Goal: Information Seeking & Learning: Learn about a topic

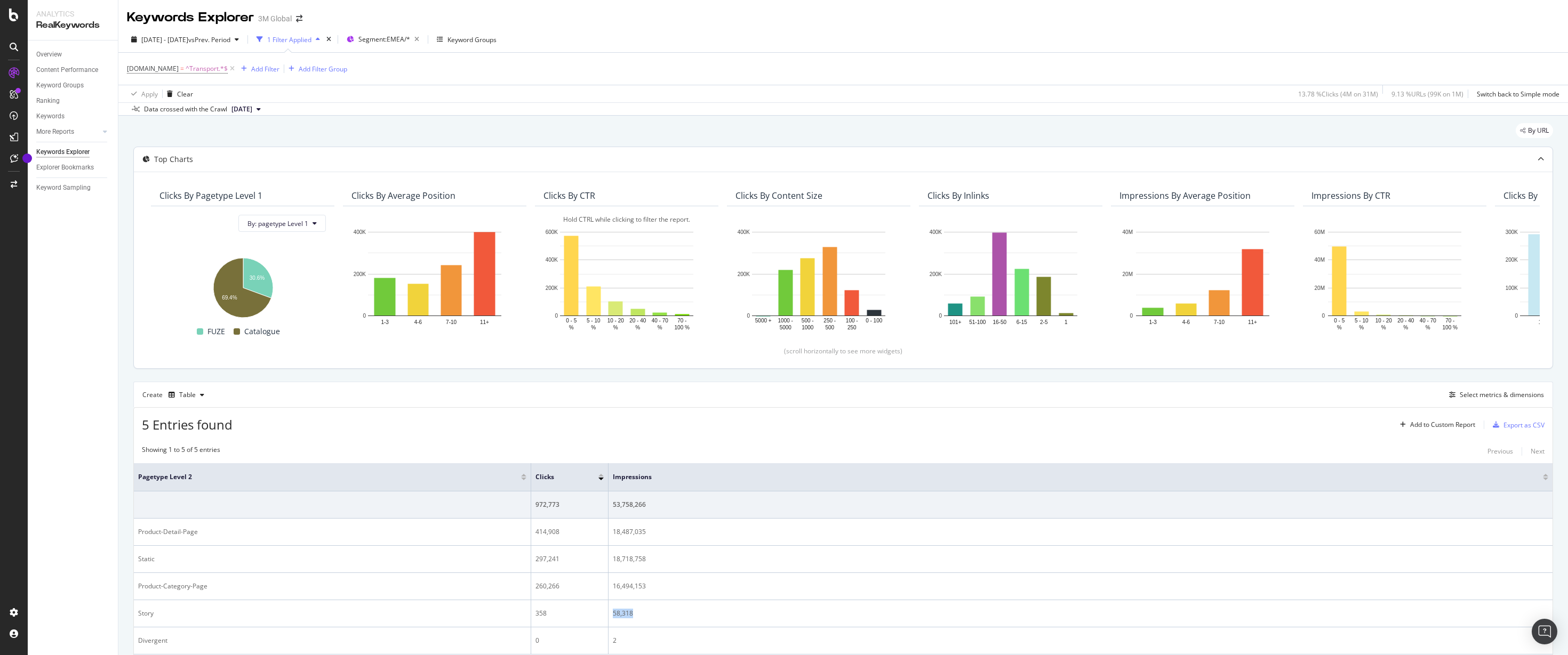
scroll to position [61, 0]
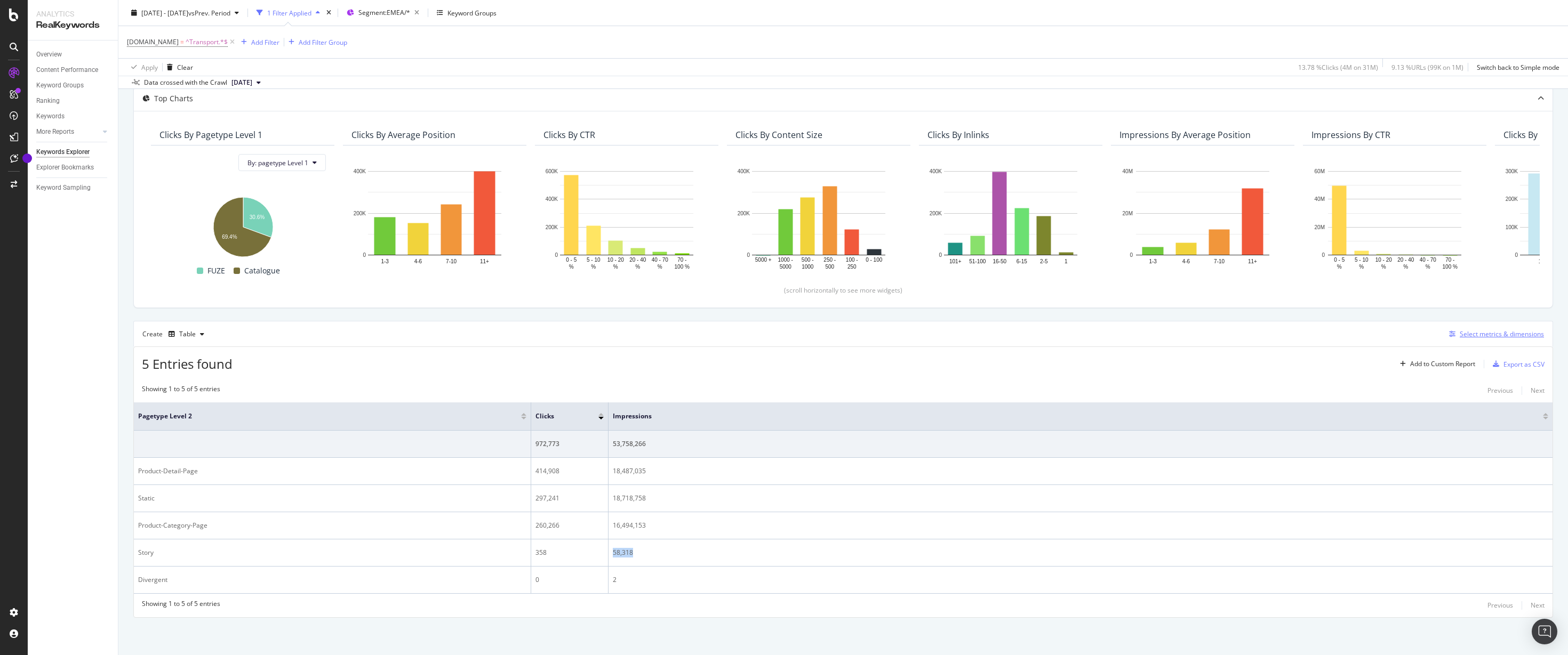
click at [1460, 335] on div "Select metrics & dimensions" at bounding box center [1501, 334] width 84 height 9
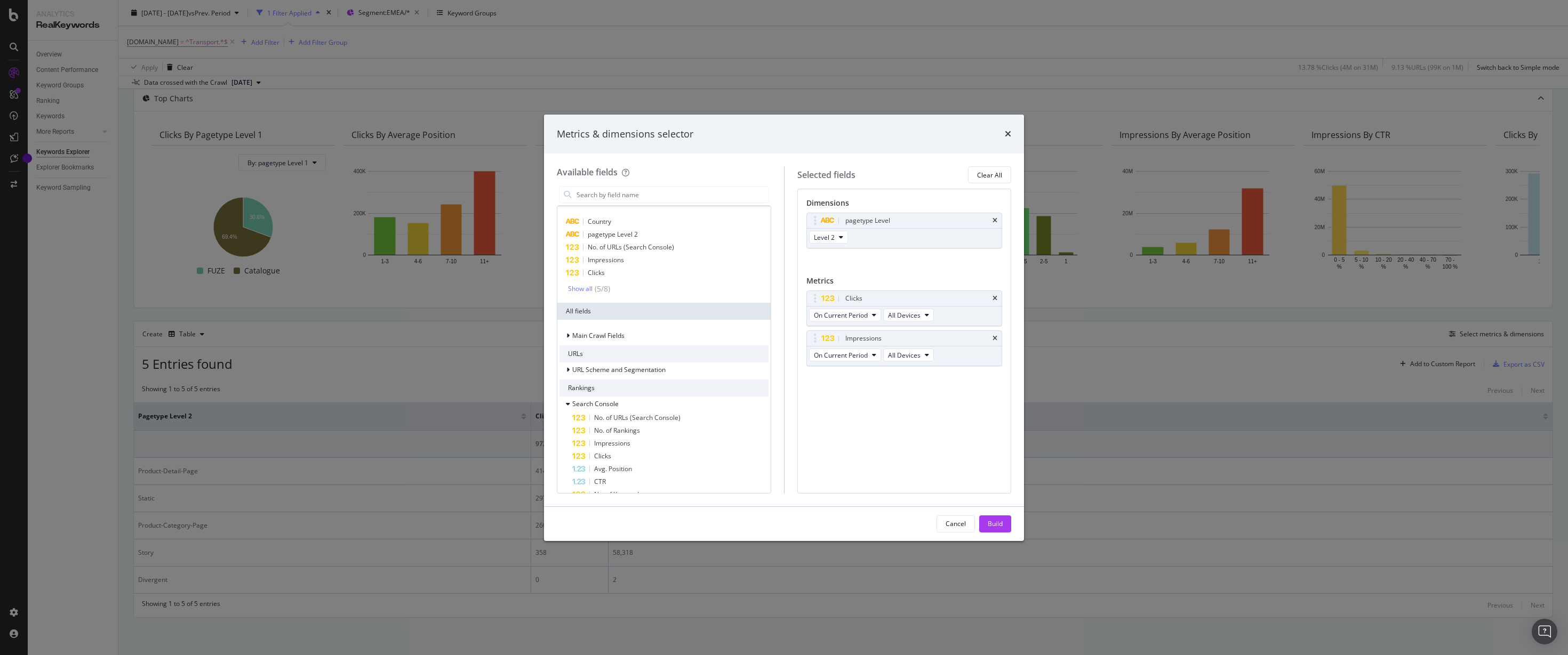
scroll to position [0, 0]
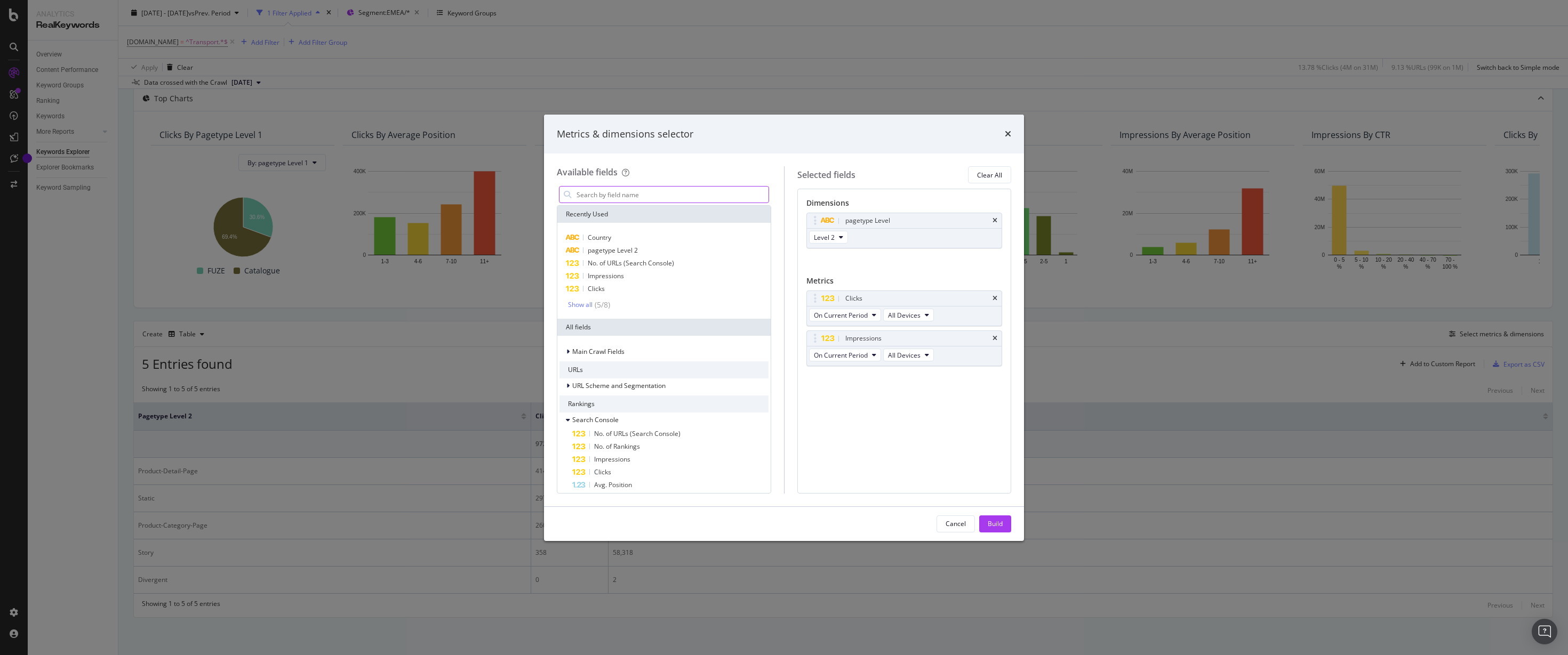
click at [687, 192] on input "modal" at bounding box center [672, 195] width 193 height 16
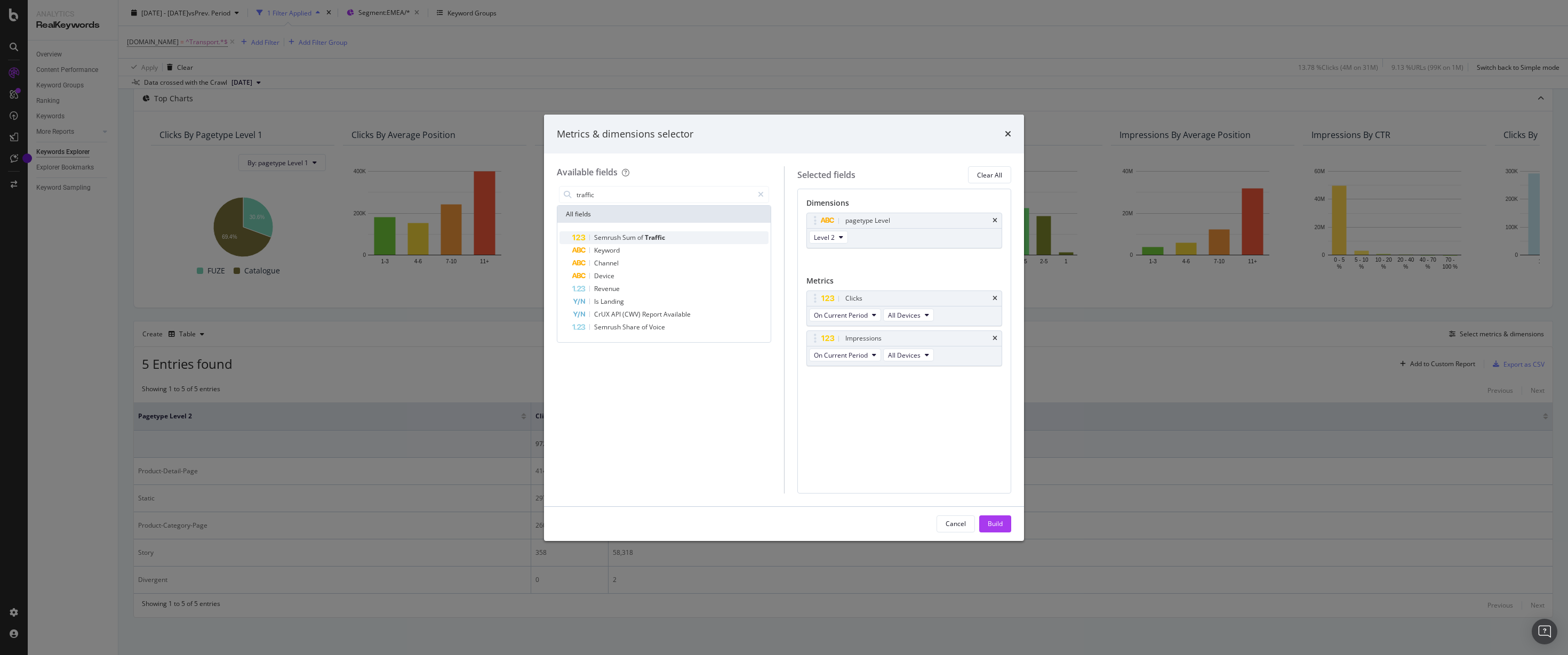
click at [645, 236] on span "Traffic" at bounding box center [655, 237] width 20 height 9
drag, startPoint x: 901, startPoint y: 378, endPoint x: 905, endPoint y: 251, distance: 127.1
click at [905, 251] on body "Analytics RealKeywords Overview Content Performance Keyword Groups Ranking Keyw…" at bounding box center [784, 328] width 1568 height 655
drag, startPoint x: 894, startPoint y: 378, endPoint x: 888, endPoint y: 190, distance: 188.1
click at [888, 190] on body "Analytics RealKeywords Overview Content Performance Keyword Groups Ranking Keyw…" at bounding box center [784, 328] width 1568 height 655
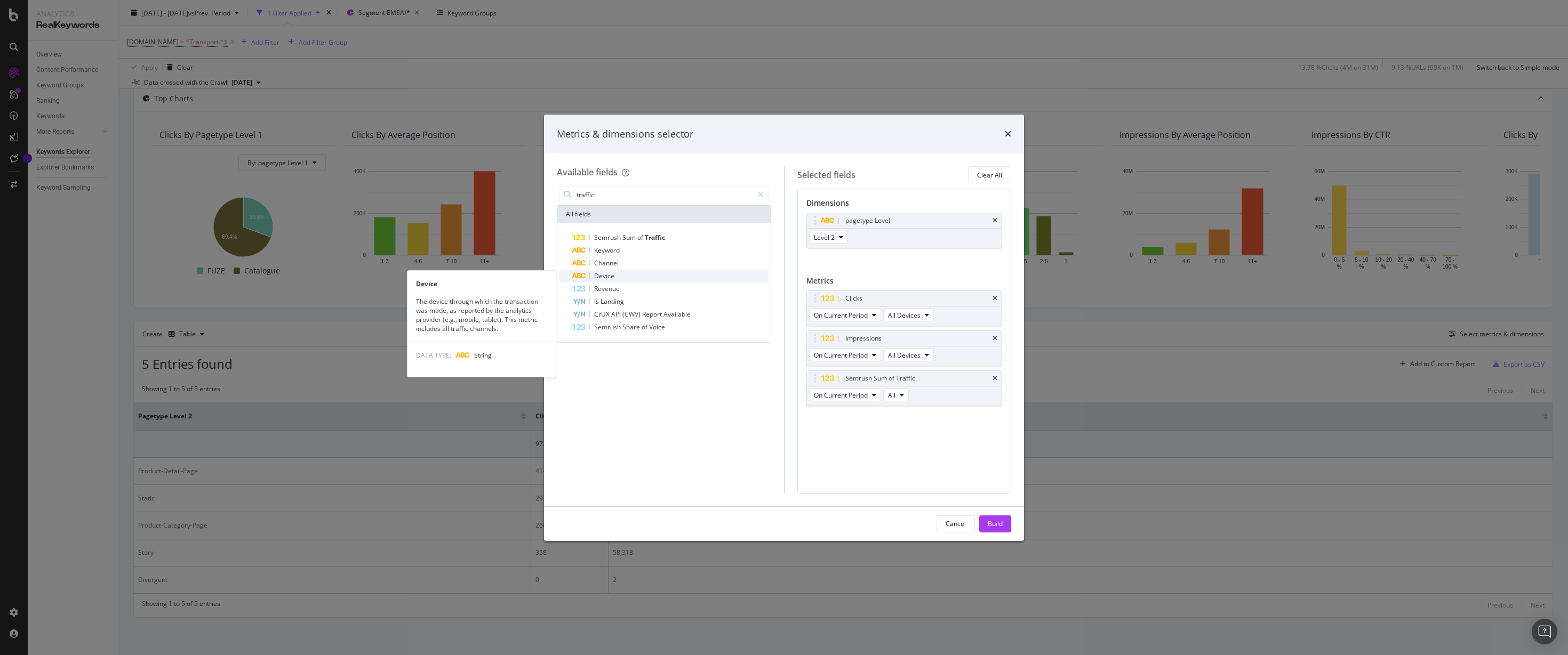
click at [611, 274] on span "Device" at bounding box center [604, 276] width 20 height 9
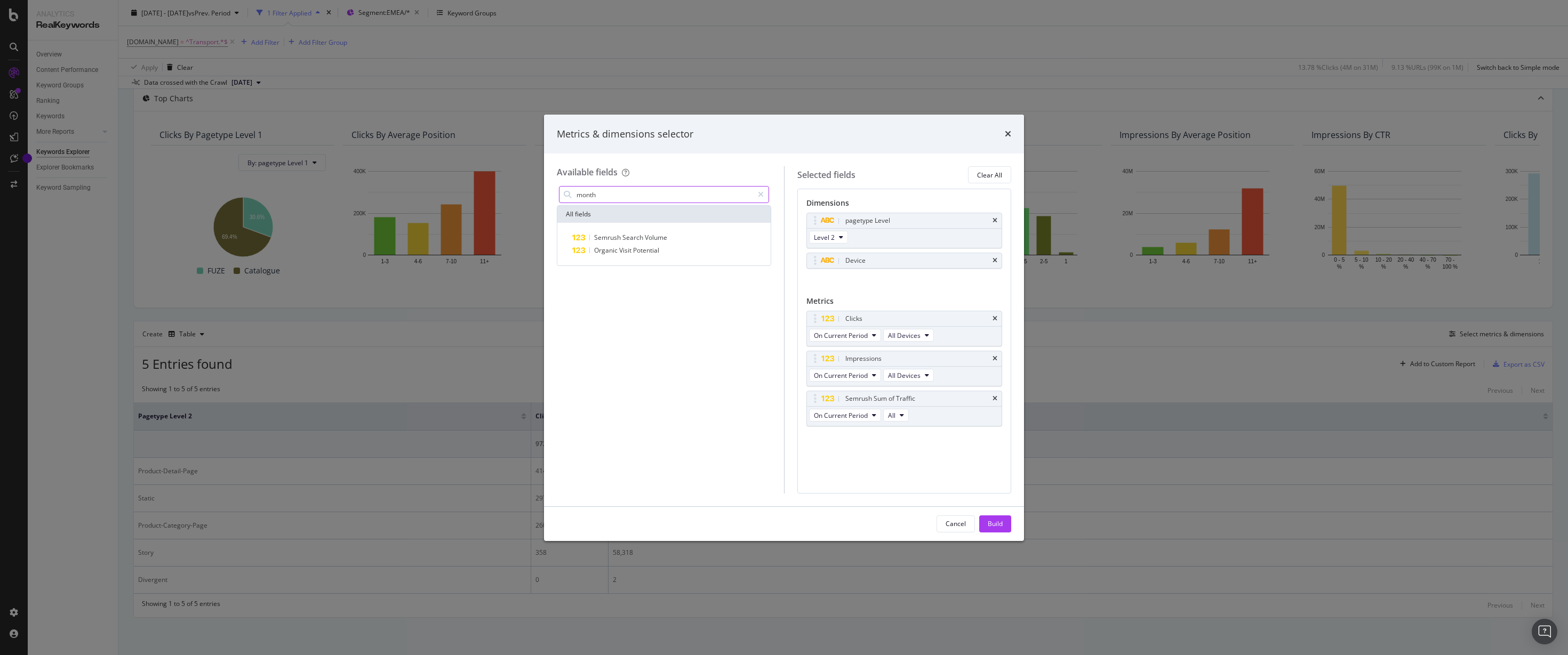
type input "month"
click at [712, 299] on div "month All fields Semrush Search Volume Organic Visit Potential" at bounding box center [664, 338] width 214 height 310
click at [646, 237] on span "Volume" at bounding box center [656, 237] width 22 height 9
click at [993, 316] on icon "times" at bounding box center [995, 319] width 5 height 6
click at [993, 316] on icon "times" at bounding box center [995, 319] width 5 height 6
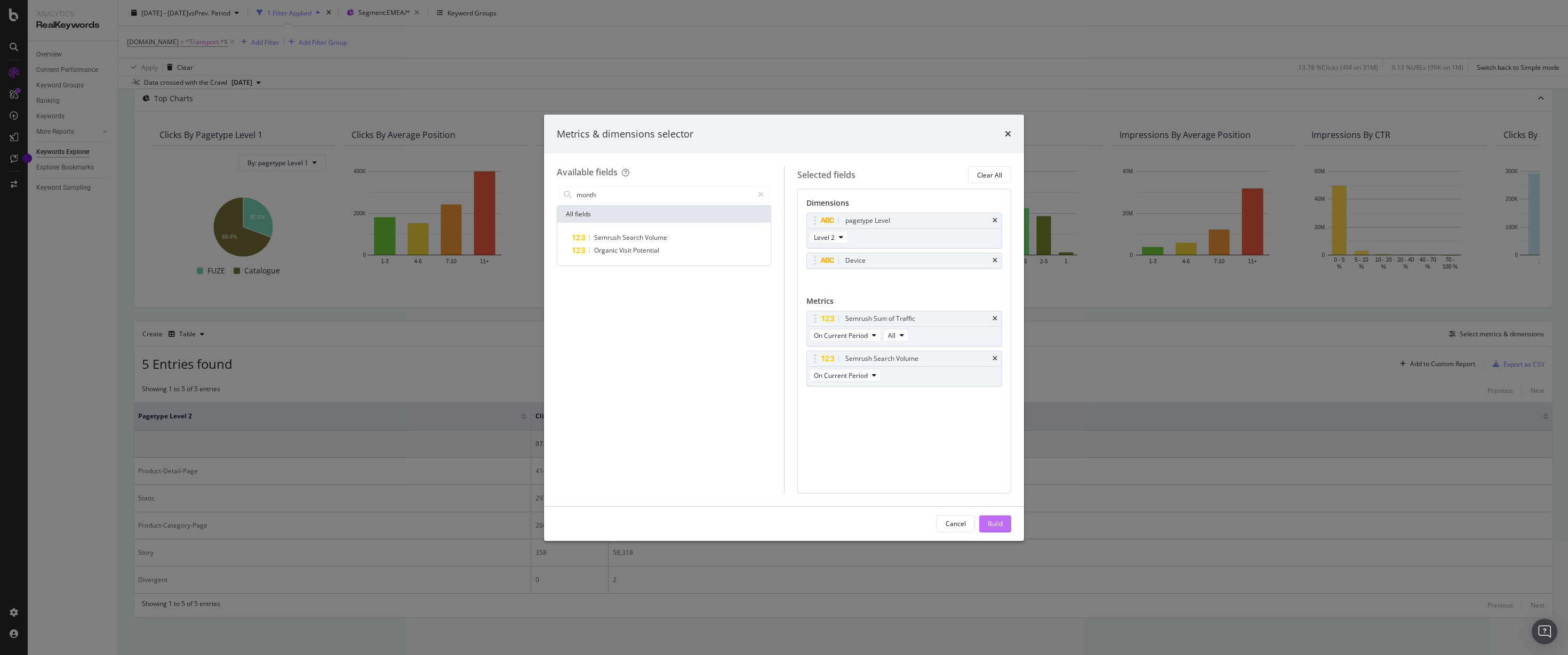
click at [999, 524] on div "Build" at bounding box center [995, 524] width 15 height 9
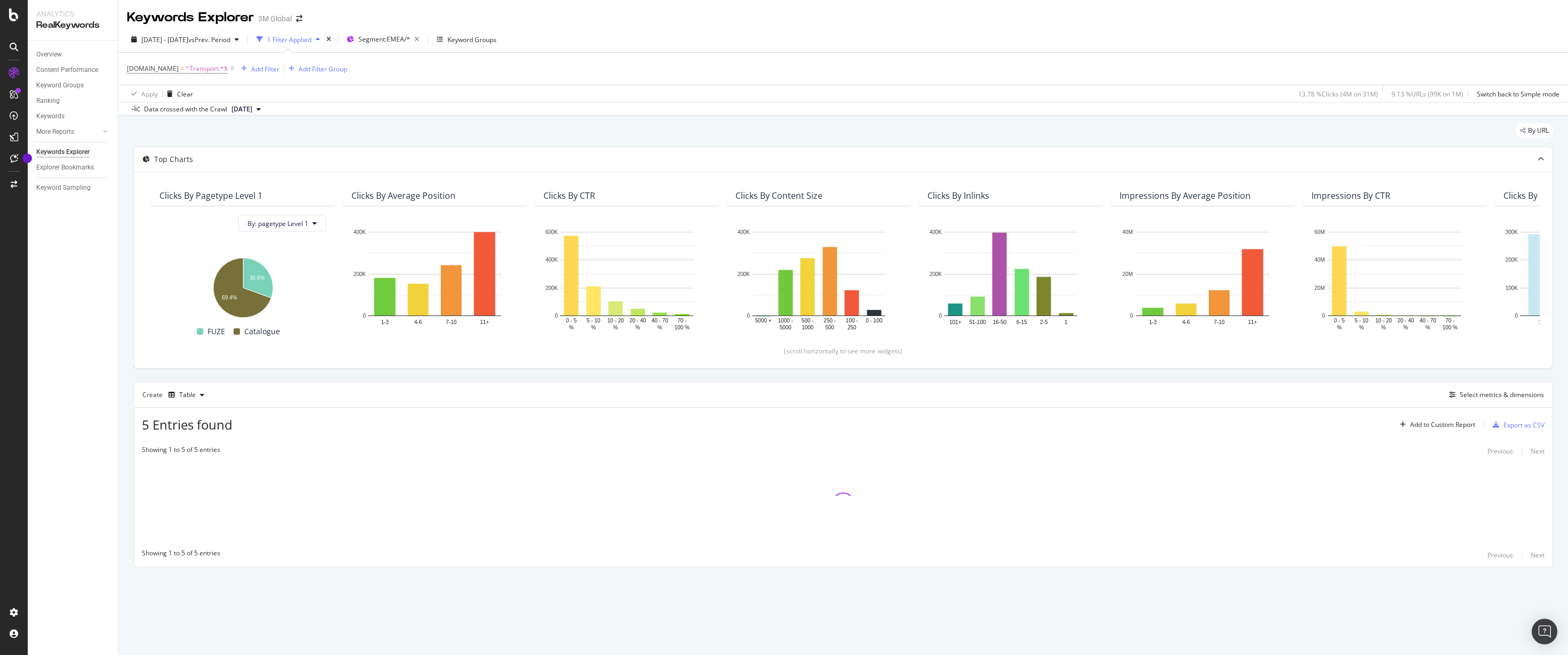
click at [1226, 426] on div "5 Entries found Add to Custom Report Export as CSV" at bounding box center [843, 421] width 1419 height 26
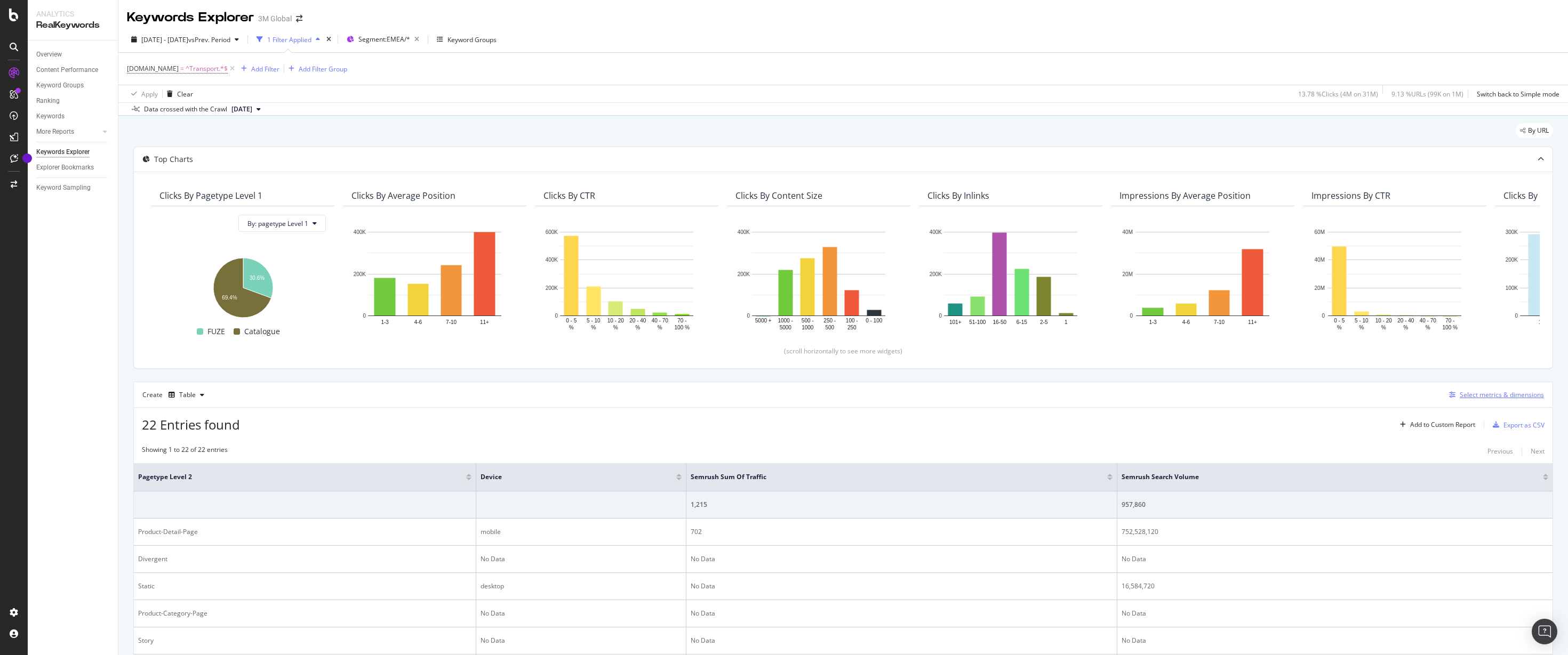
click at [1490, 392] on div "Select metrics & dimensions" at bounding box center [1501, 394] width 84 height 9
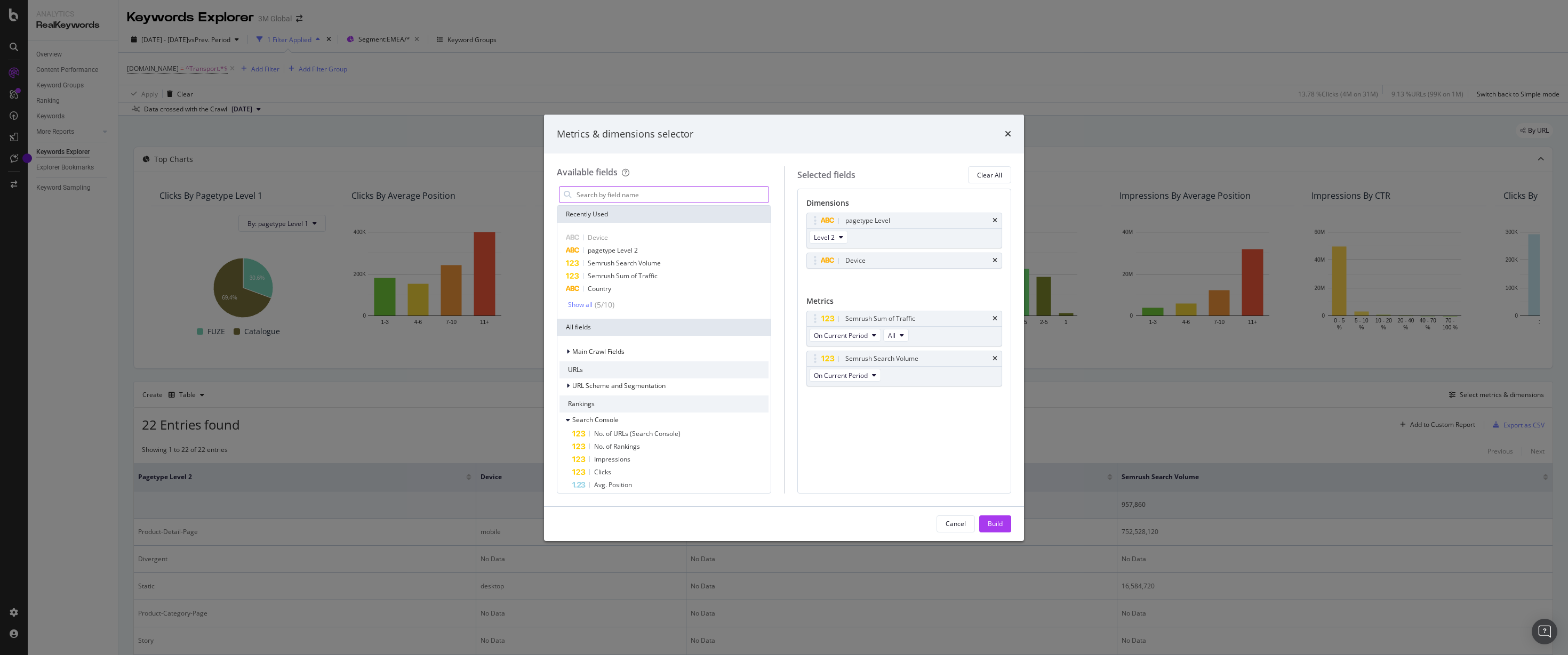
click at [644, 190] on input "modal" at bounding box center [672, 195] width 193 height 16
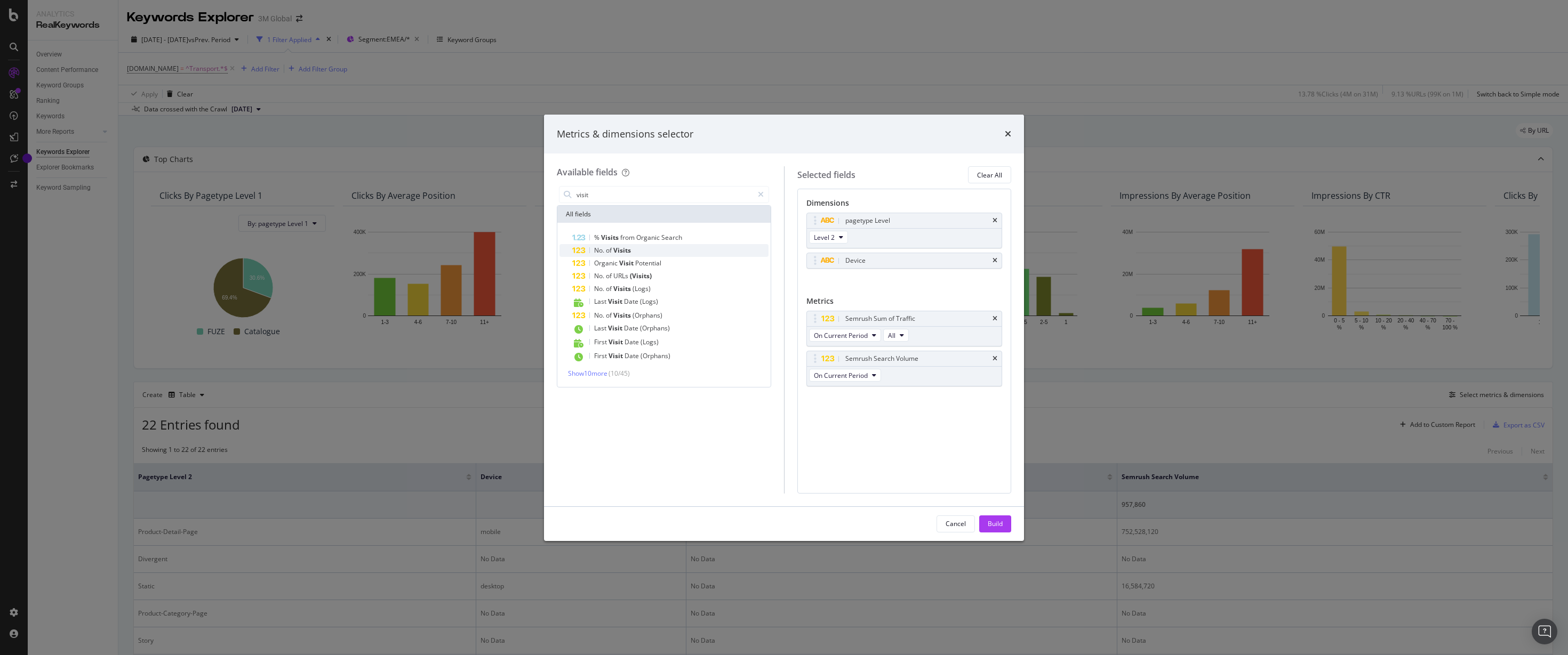
click at [626, 248] on span "Visits" at bounding box center [622, 250] width 18 height 9
click at [996, 316] on icon "times" at bounding box center [995, 319] width 5 height 6
click at [995, 317] on icon "times" at bounding box center [995, 319] width 5 height 6
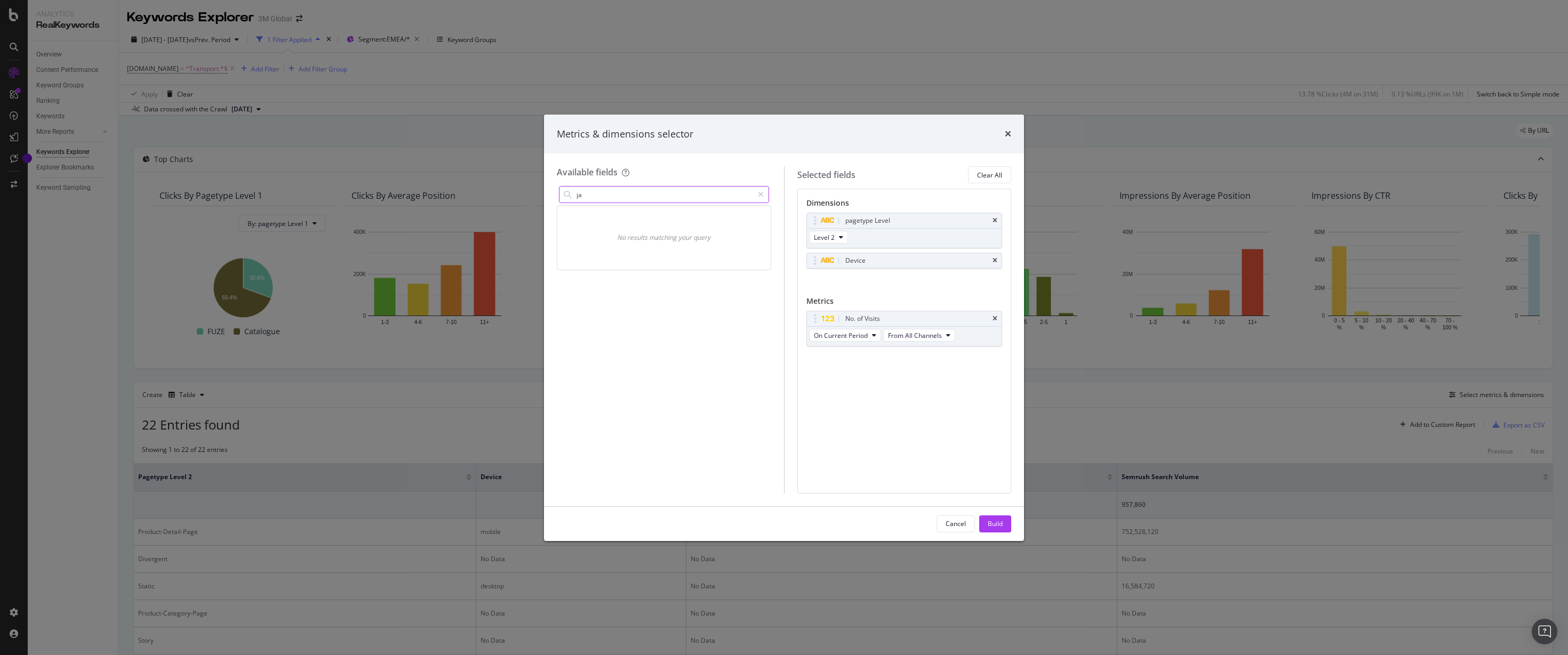
type input "j"
type input "m"
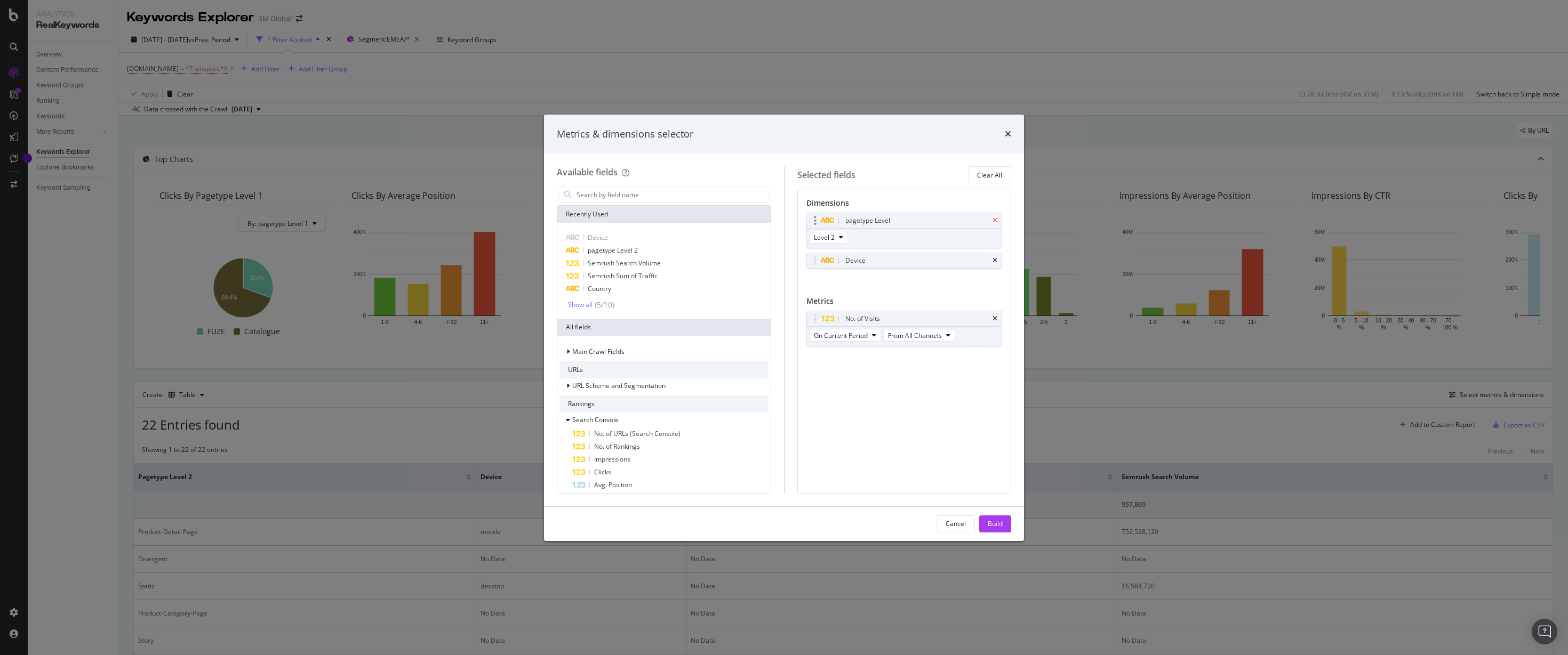
click at [996, 218] on icon "times" at bounding box center [995, 220] width 5 height 6
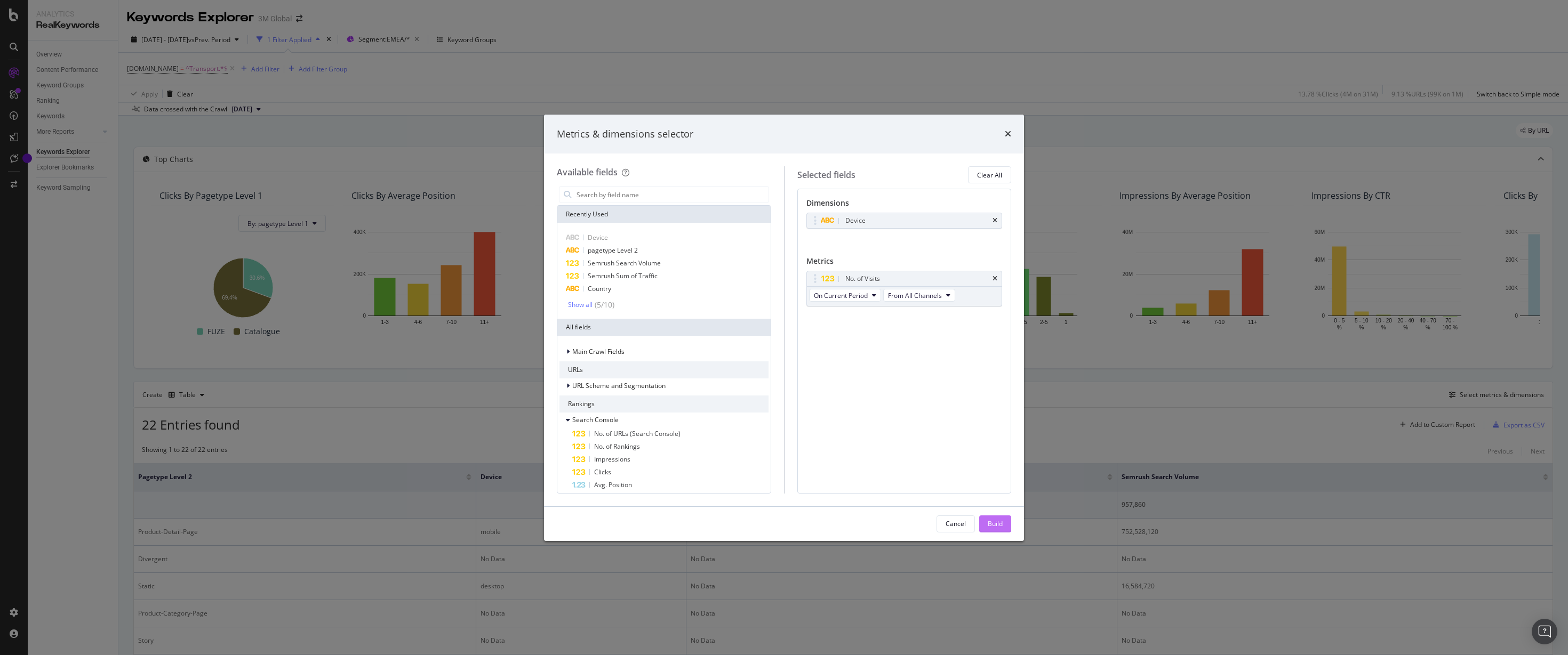
click at [997, 523] on div "Build" at bounding box center [995, 524] width 15 height 9
